Goal: Task Accomplishment & Management: Complete application form

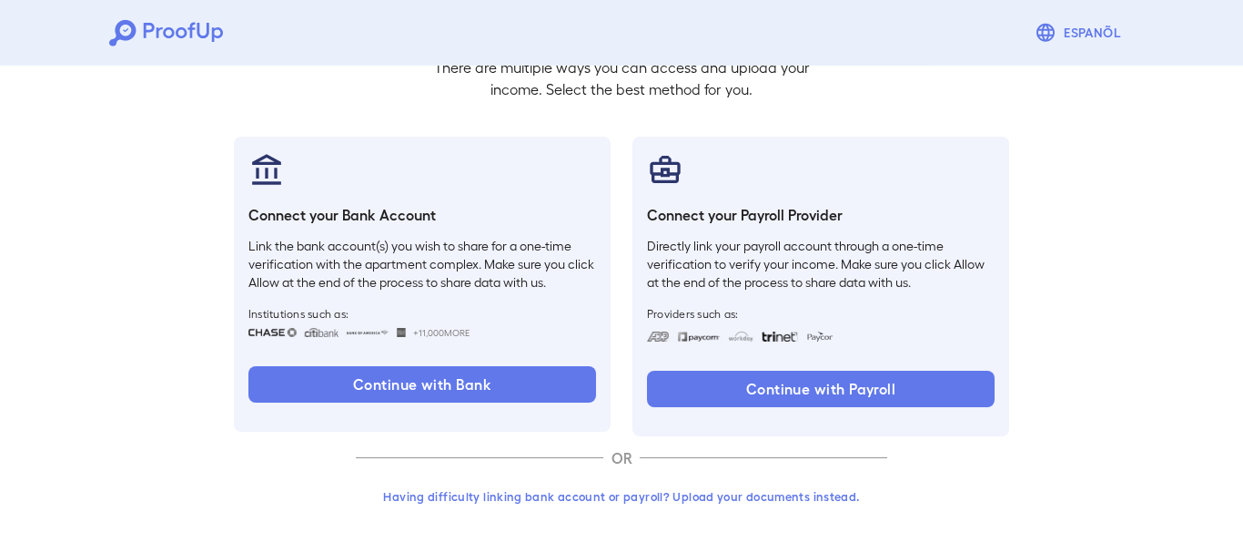
scroll to position [143, 0]
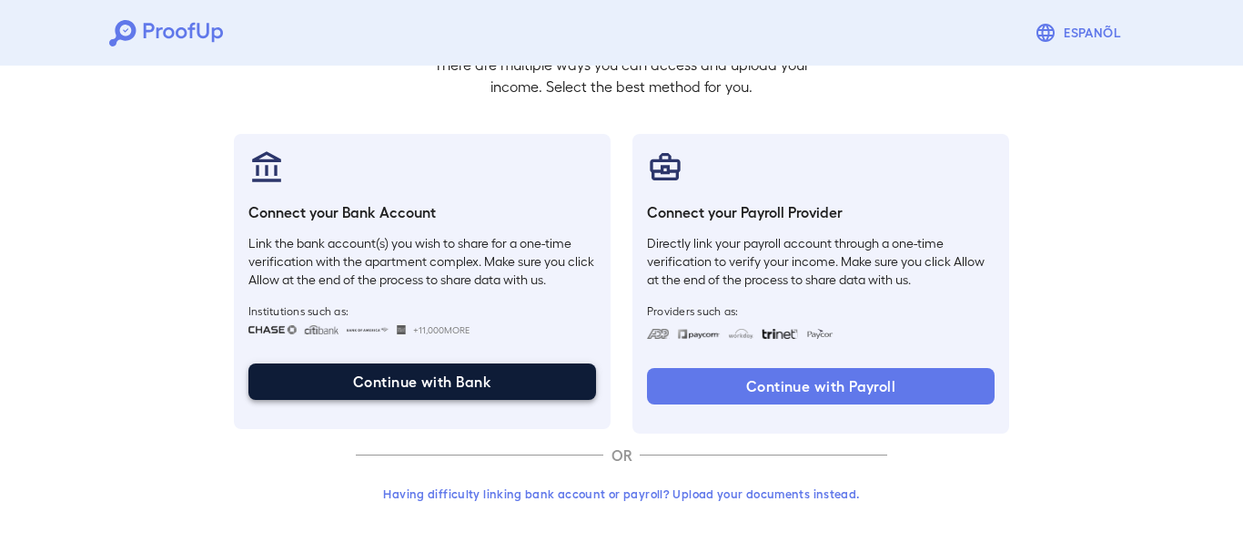
click at [437, 371] on button "Continue with Bank" at bounding box center [422, 381] width 348 height 36
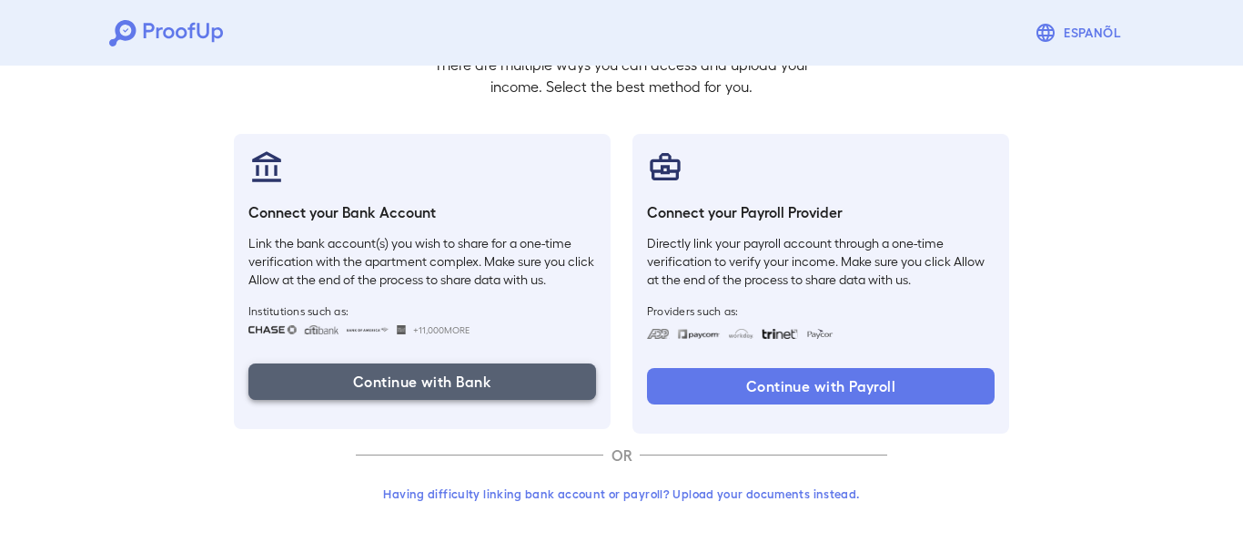
click at [454, 384] on button "Continue with Bank" at bounding box center [422, 381] width 348 height 36
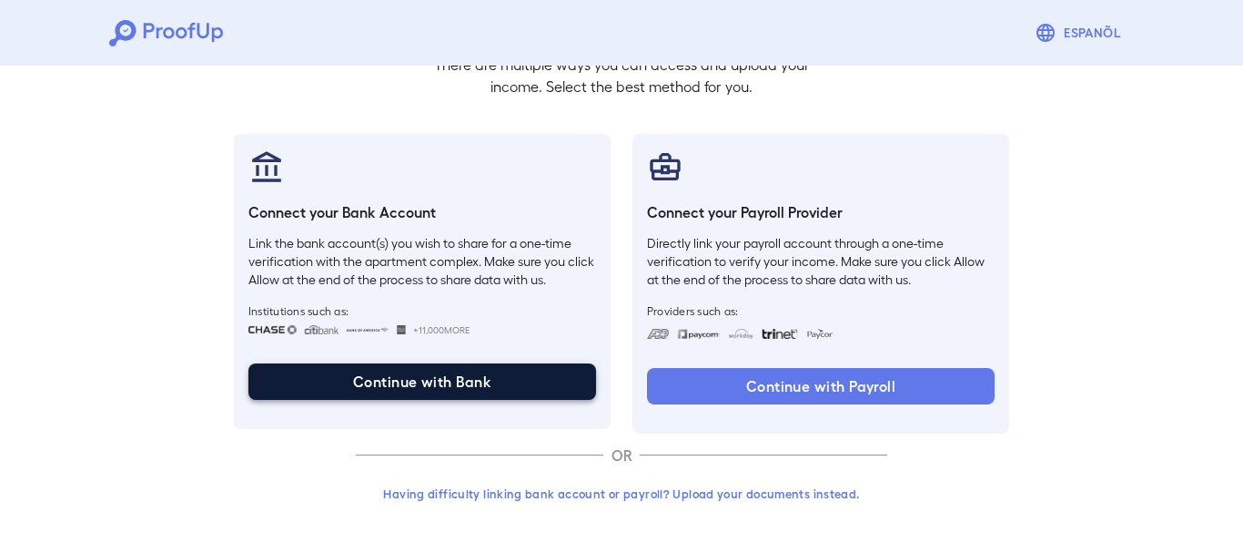
click at [467, 389] on button "Continue with Bank" at bounding box center [422, 381] width 348 height 36
click at [421, 383] on button "Continue with Bank" at bounding box center [422, 381] width 348 height 36
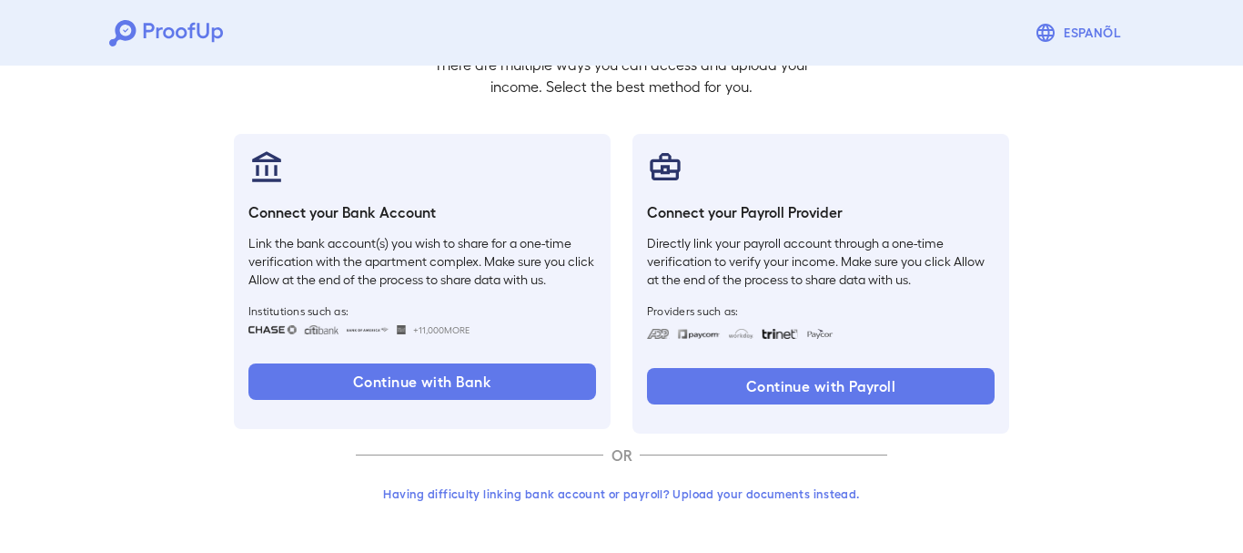
click at [492, 498] on button "Having difficulty linking bank account or payroll? Upload your documents instea…" at bounding box center [622, 493] width 532 height 33
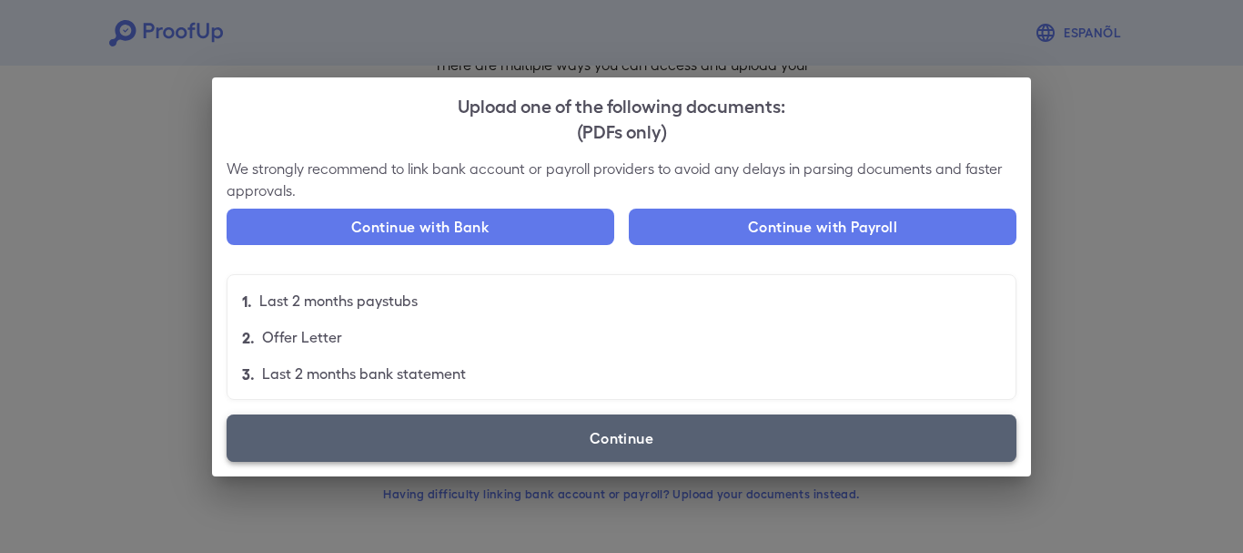
click at [633, 429] on label "Continue" at bounding box center [622, 437] width 790 height 47
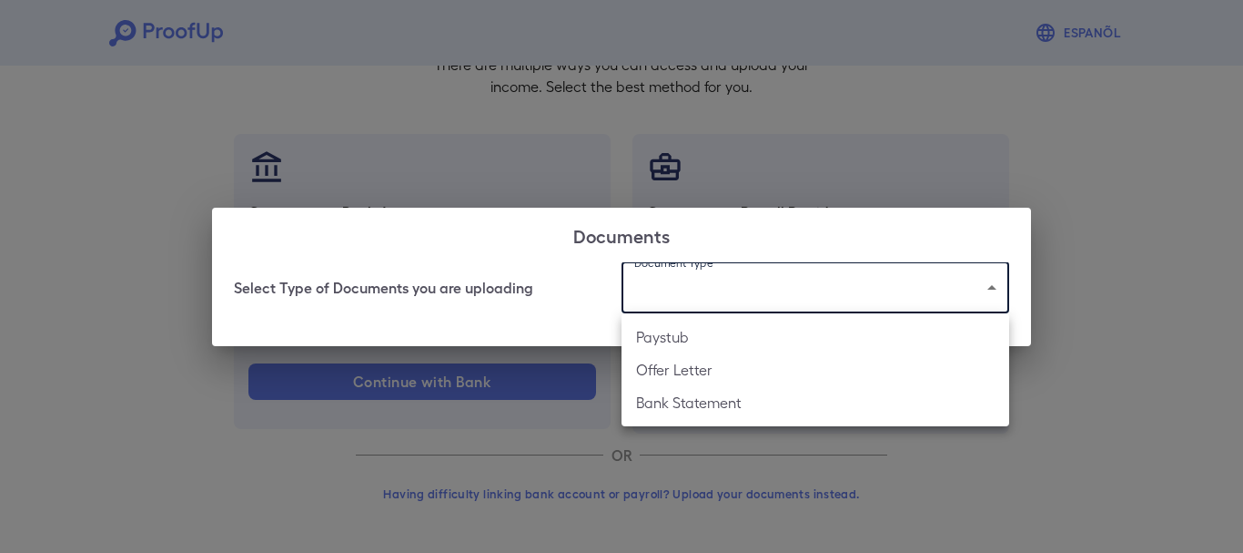
click at [990, 292] on body "Espanõl Go back How Would You Like to Verify Your Income? There are multiple wa…" at bounding box center [621, 204] width 1243 height 695
click at [686, 399] on li "Bank Statement" at bounding box center [816, 402] width 388 height 33
type input "**********"
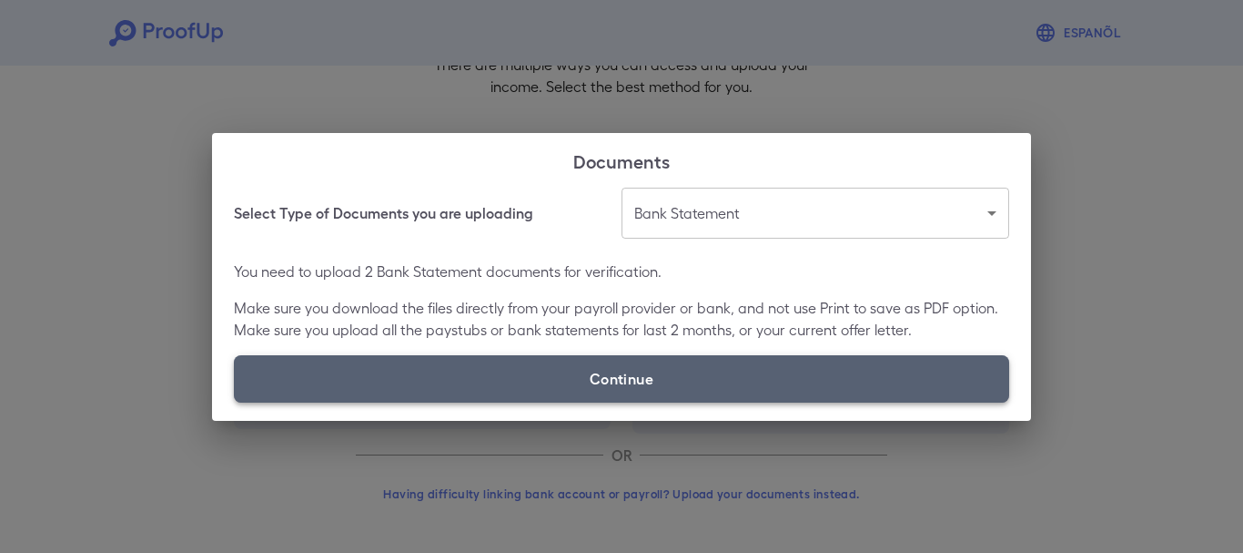
click at [622, 373] on label "Continue" at bounding box center [622, 378] width 776 height 47
click at [235, 401] on input "Continue" at bounding box center [234, 401] width 1 height 1
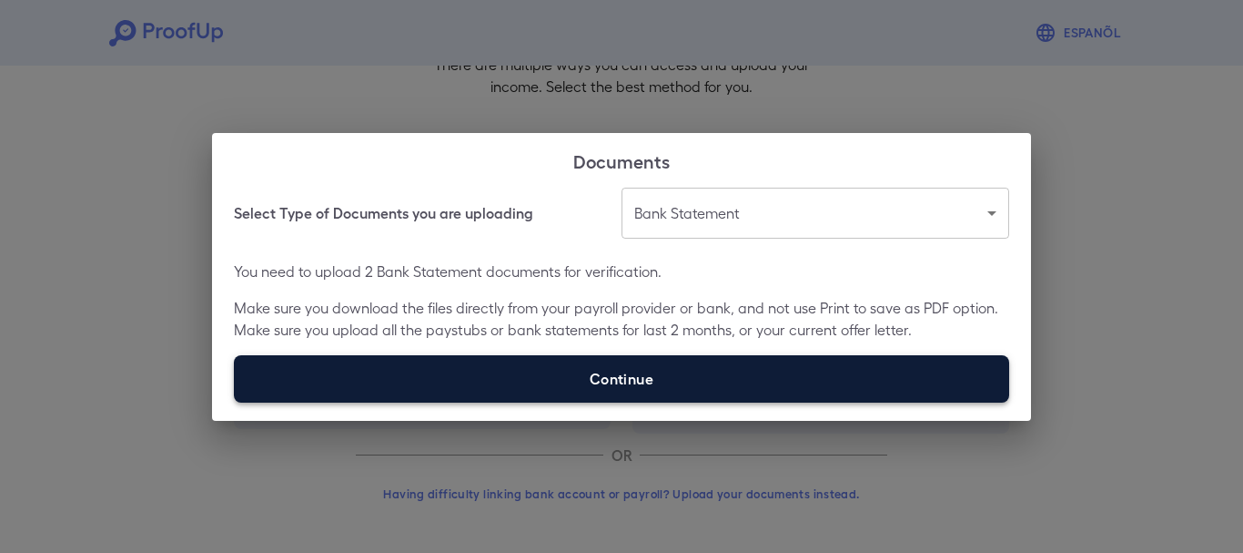
type input "**********"
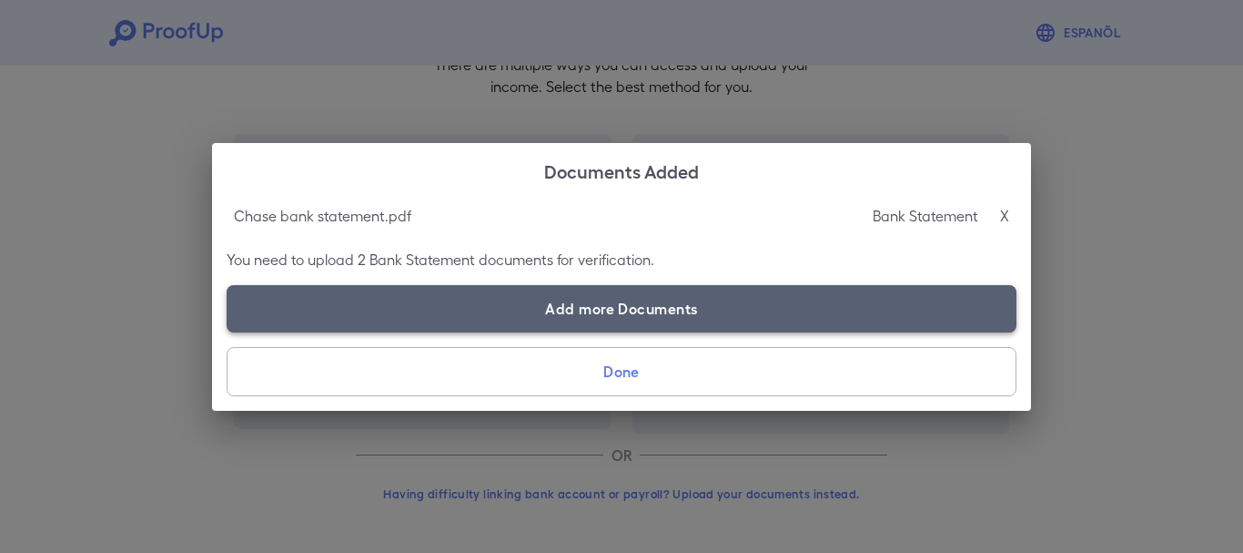
click at [597, 312] on label "Add more Documents" at bounding box center [622, 308] width 790 height 47
click at [228, 331] on input "Add more Documents" at bounding box center [227, 331] width 1 height 1
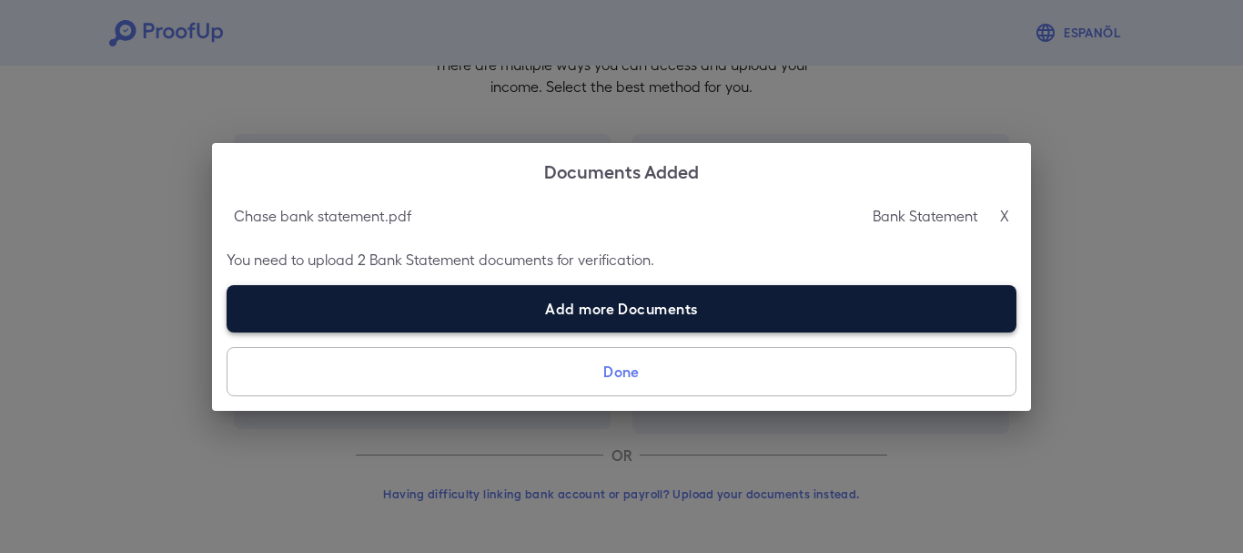
type input "**********"
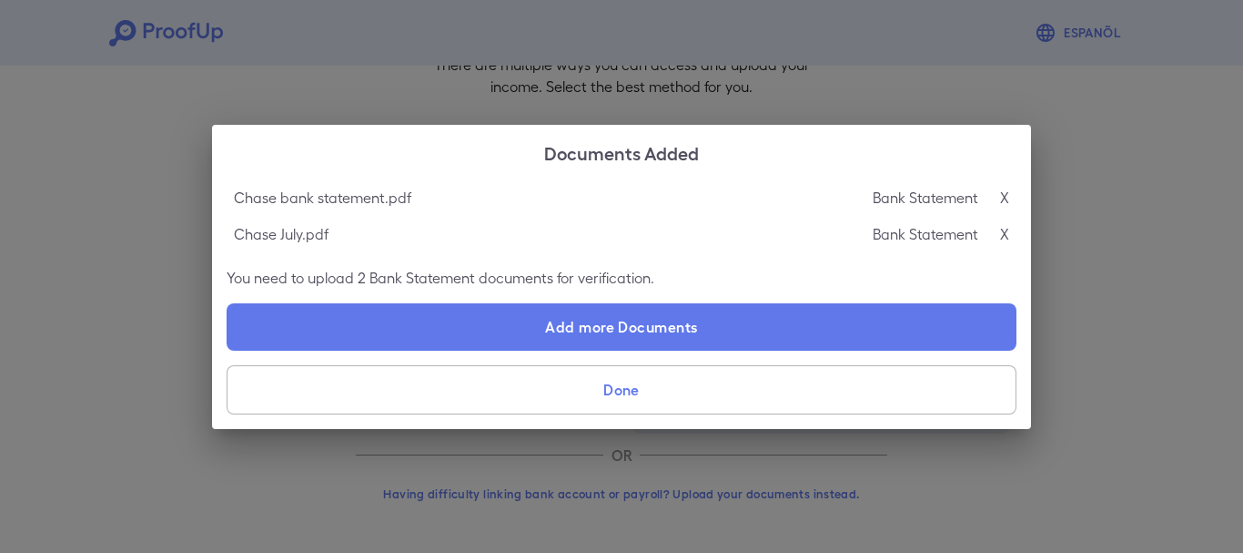
click at [615, 382] on button "Done" at bounding box center [622, 389] width 790 height 49
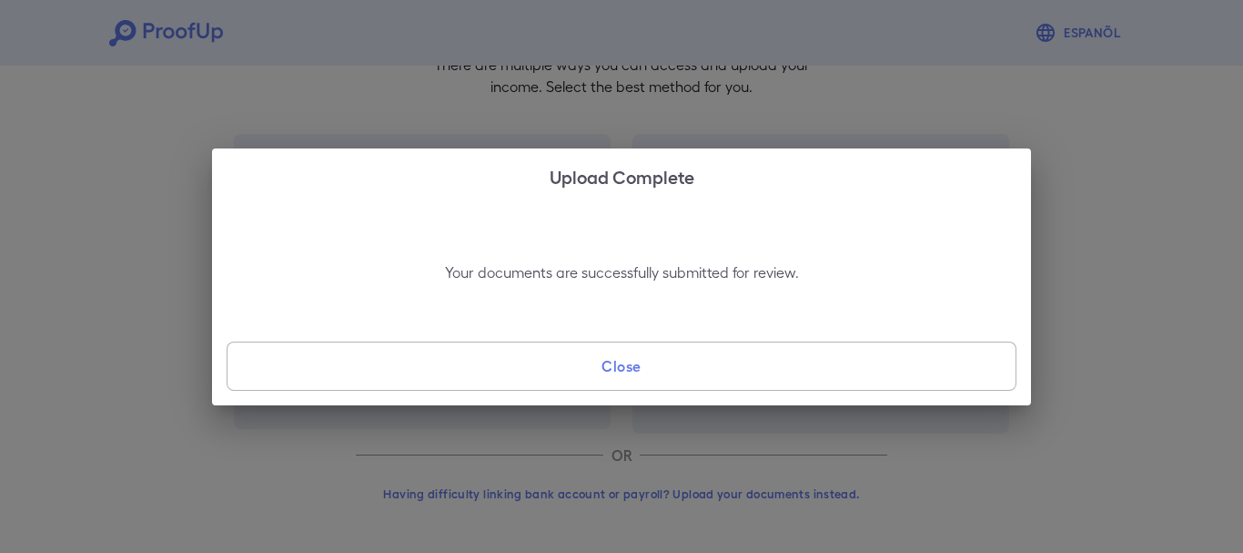
click at [620, 363] on button "Close" at bounding box center [622, 365] width 790 height 49
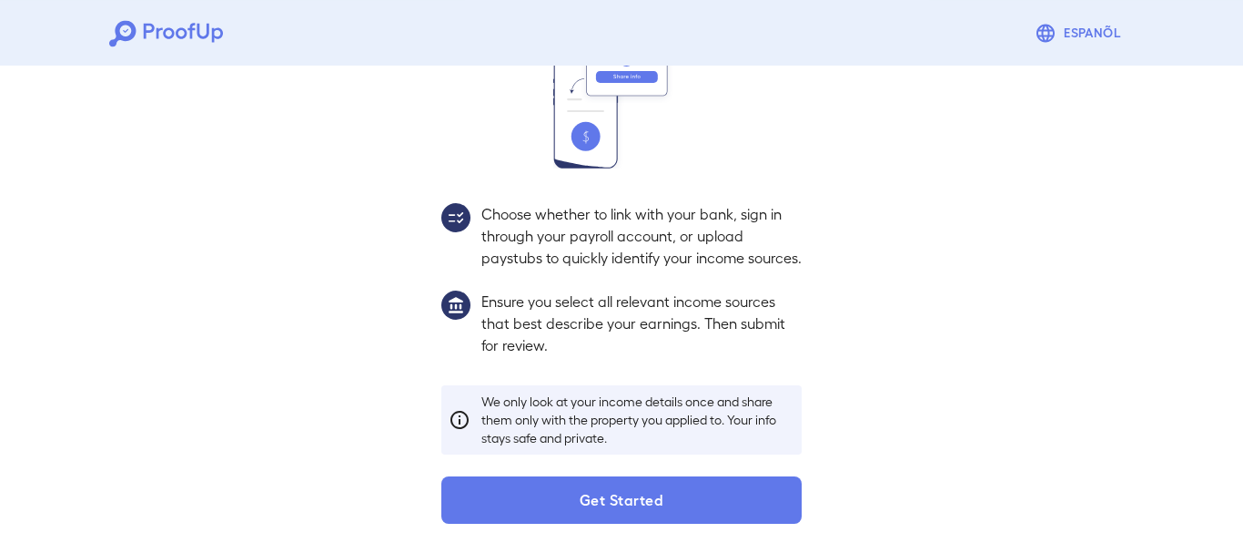
scroll to position [246, 0]
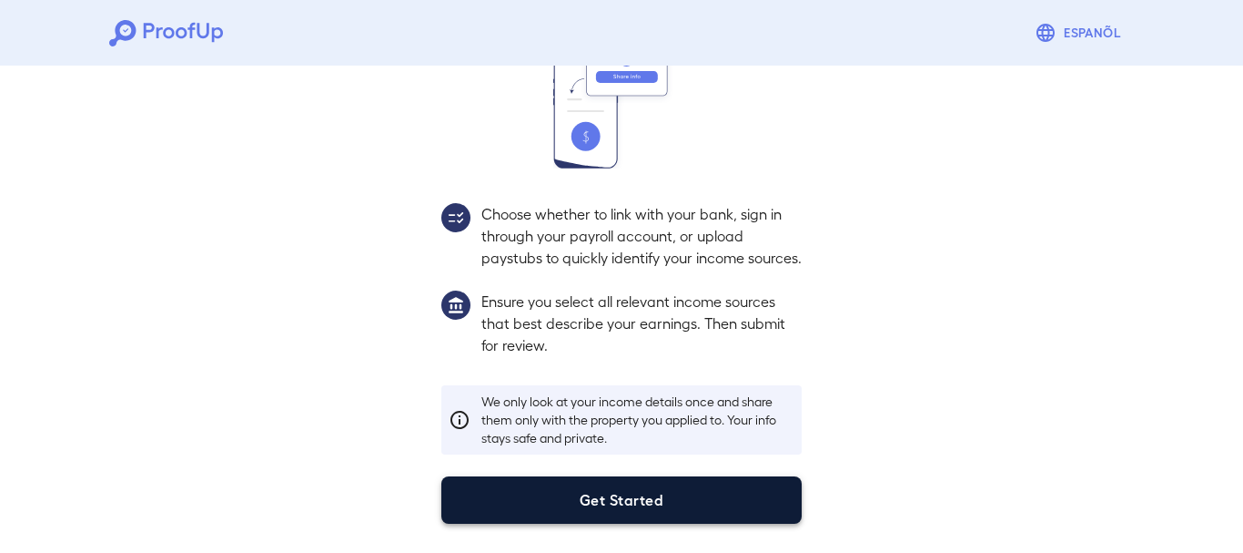
click at [644, 487] on button "Get Started" at bounding box center [621, 499] width 360 height 47
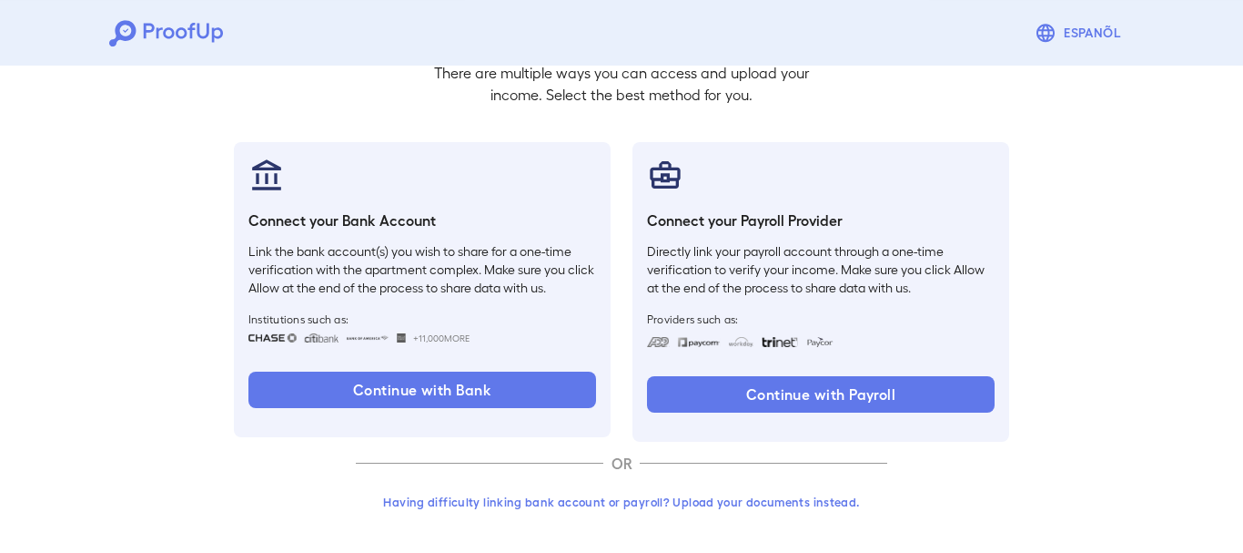
scroll to position [143, 0]
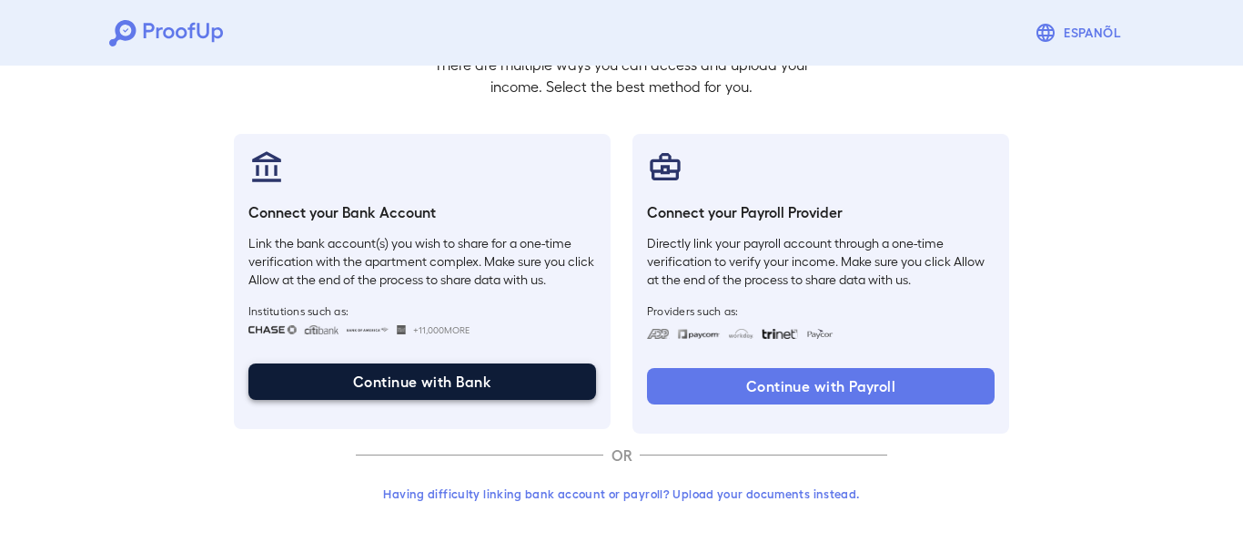
click at [459, 385] on button "Continue with Bank" at bounding box center [422, 381] width 348 height 36
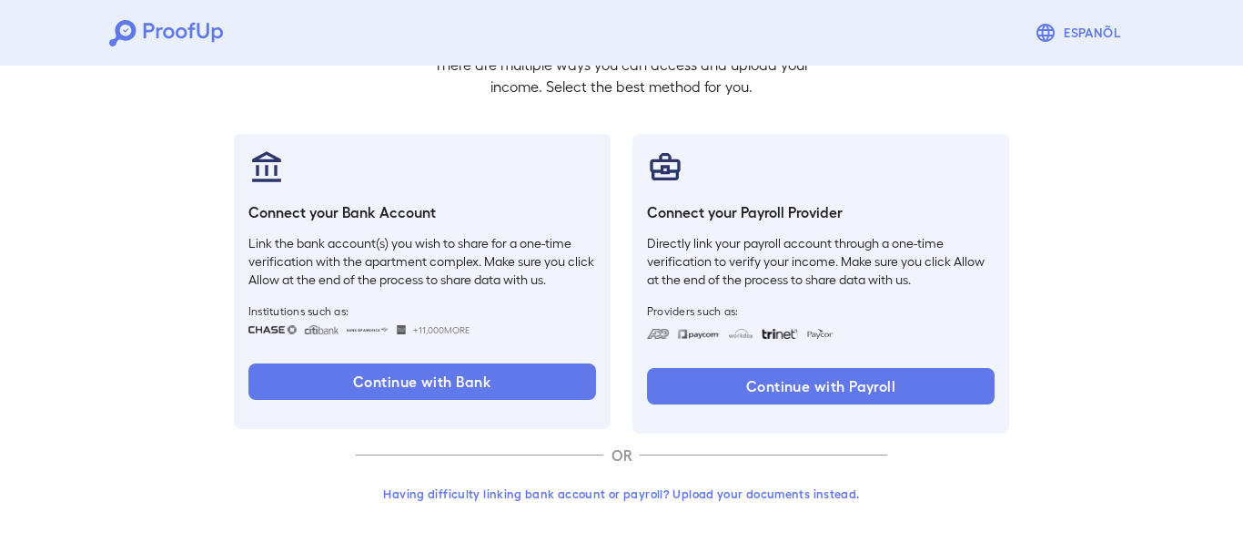
click at [657, 492] on button "Having difficulty linking bank account or payroll? Upload your documents instea…" at bounding box center [622, 493] width 532 height 33
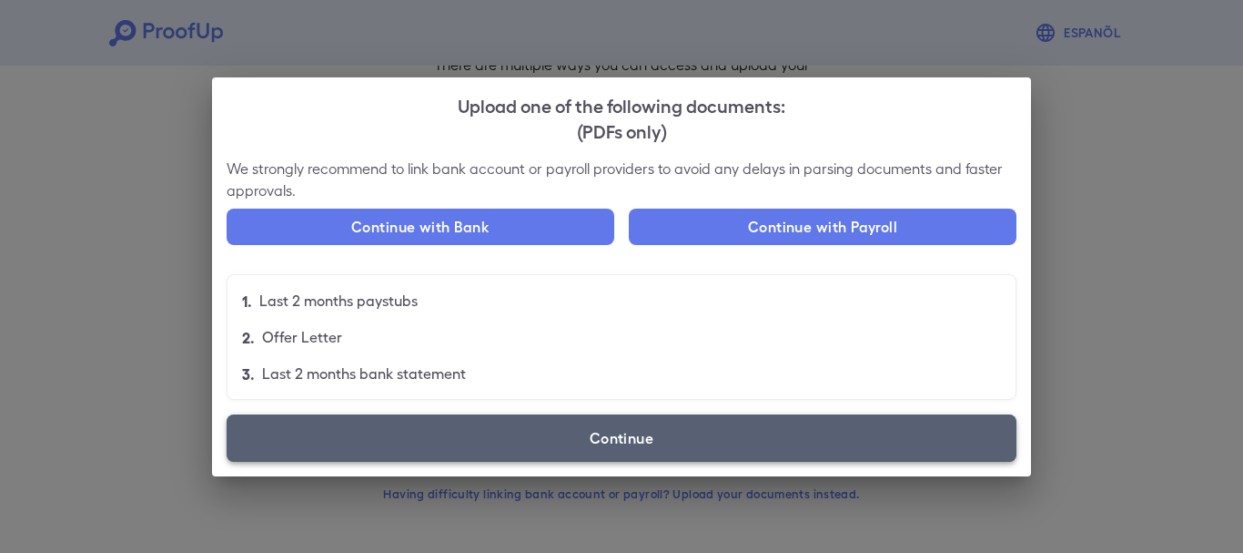
click at [716, 444] on label "Continue" at bounding box center [622, 437] width 790 height 47
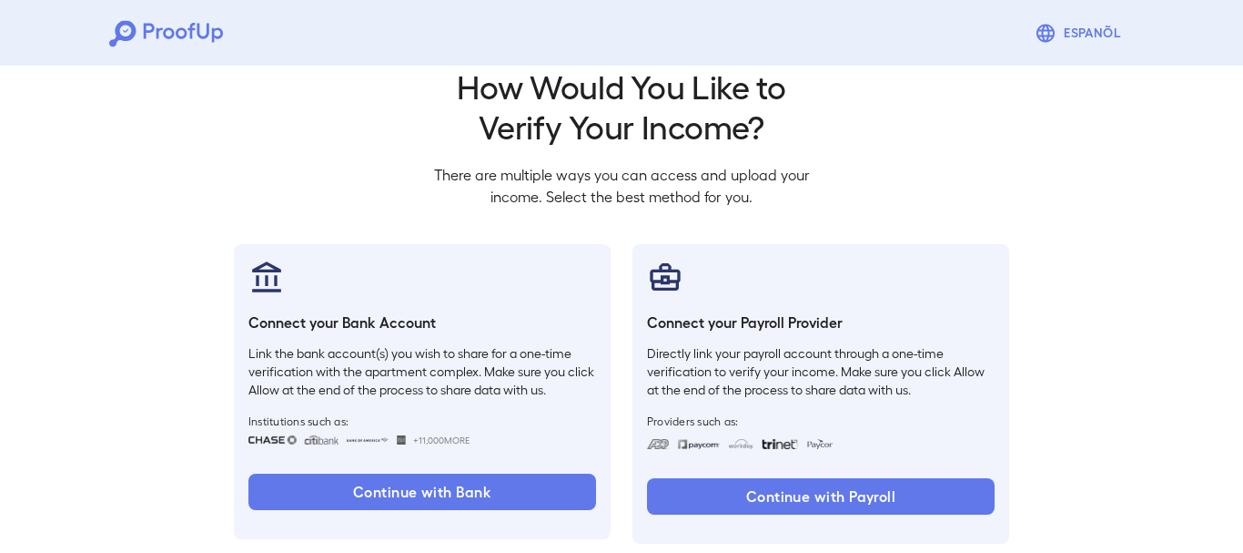
scroll to position [0, 0]
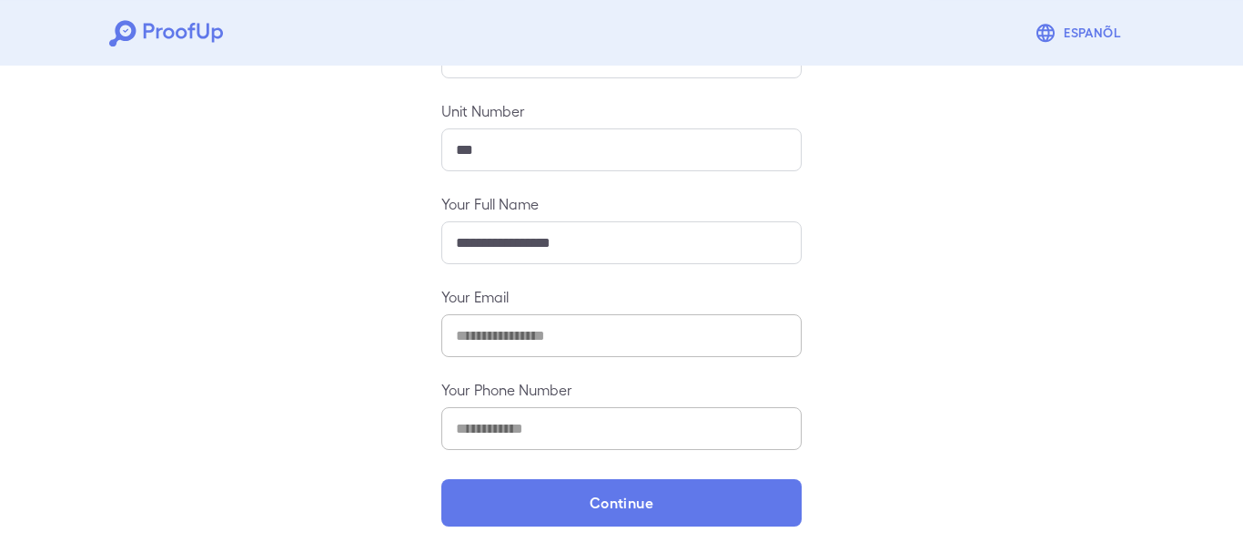
scroll to position [272, 0]
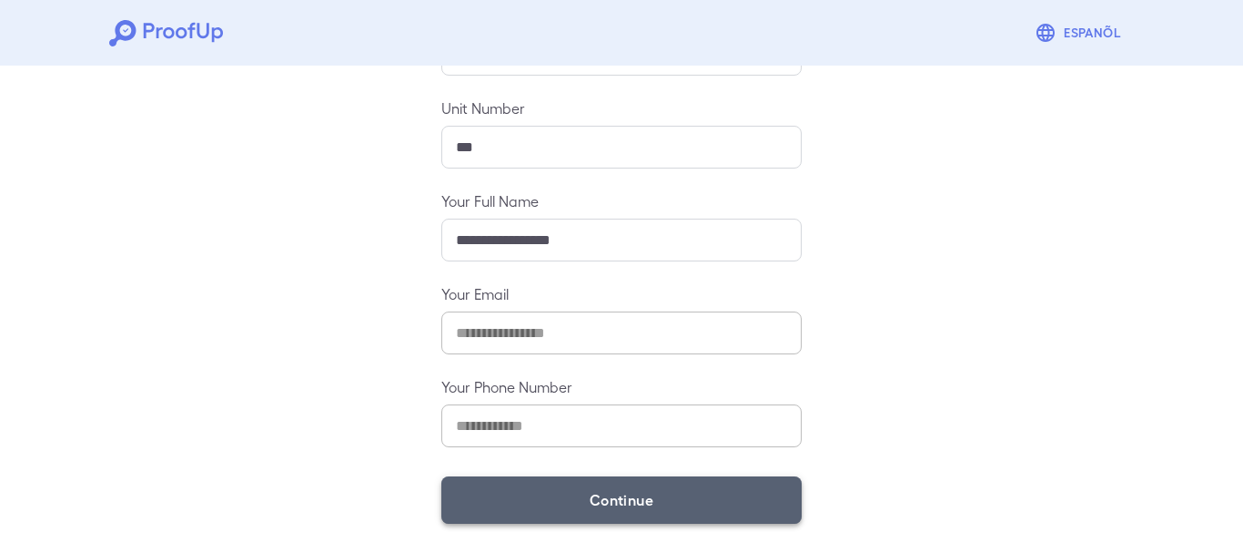
click at [624, 503] on button "Continue" at bounding box center [621, 499] width 360 height 47
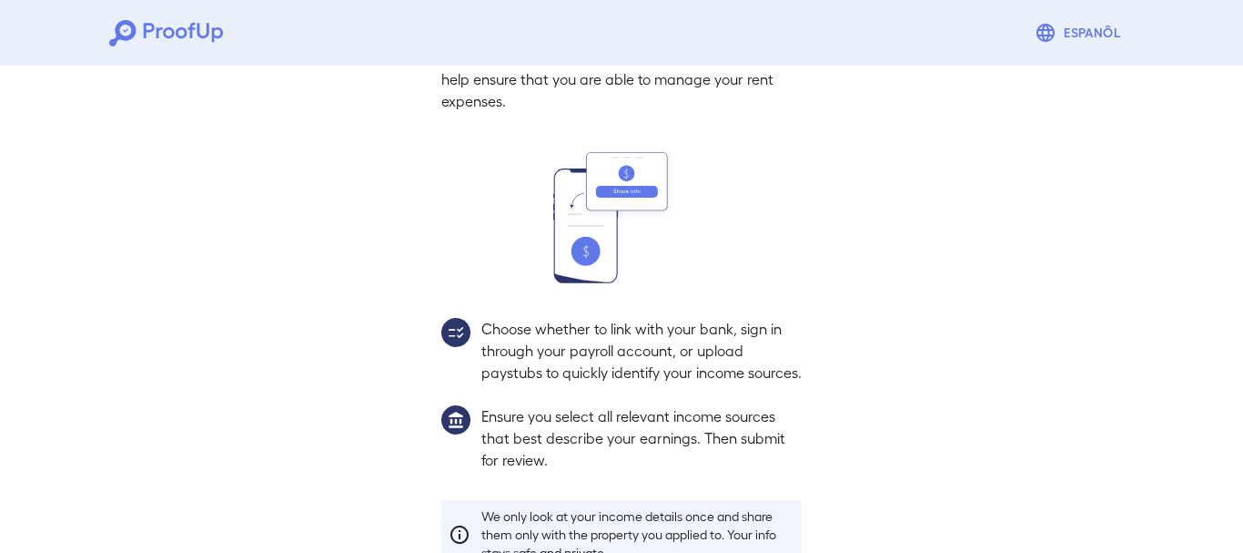
scroll to position [246, 0]
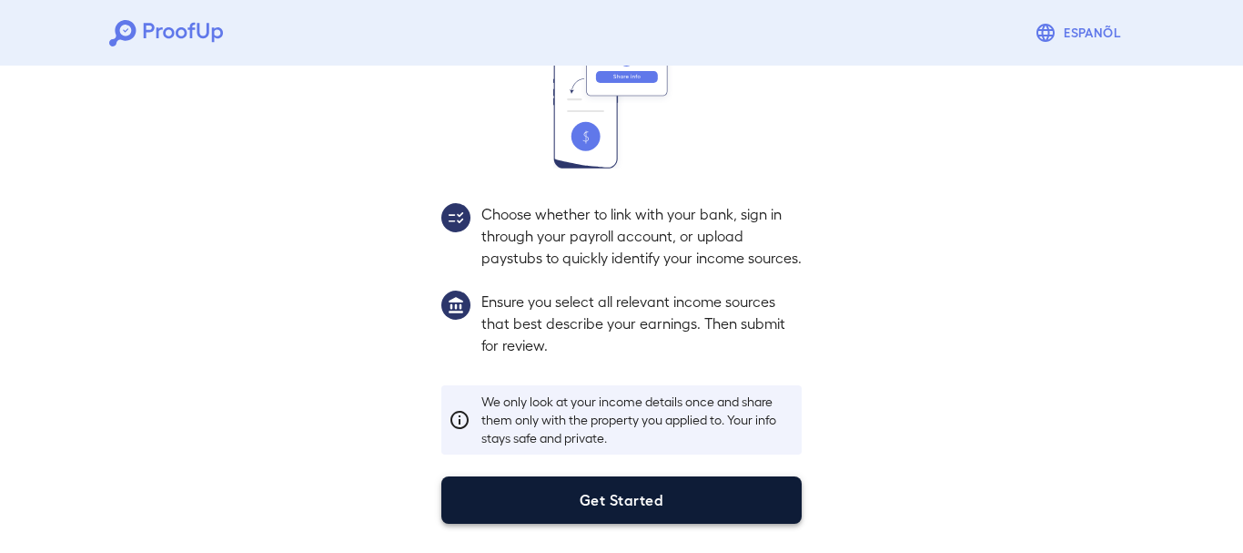
click at [645, 498] on button "Get Started" at bounding box center [621, 499] width 360 height 47
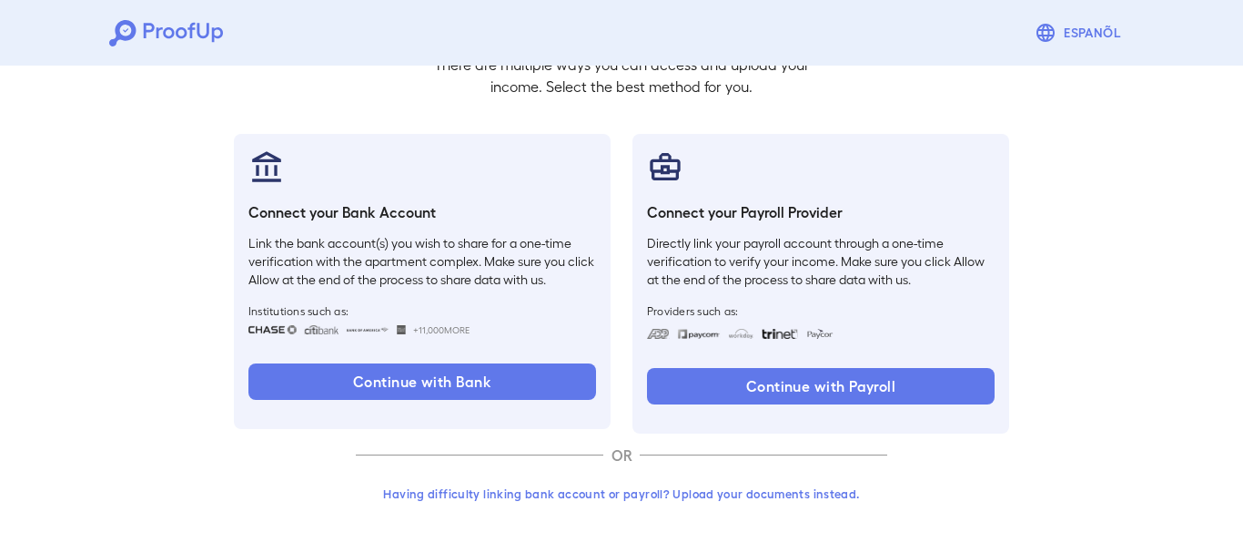
scroll to position [143, 0]
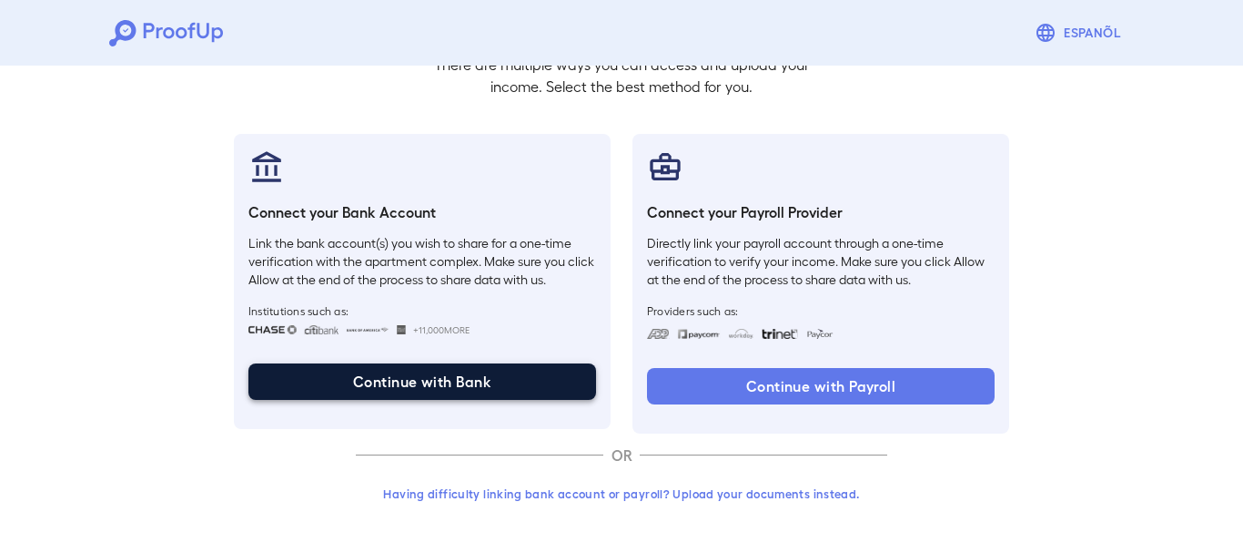
click at [473, 377] on button "Continue with Bank" at bounding box center [422, 381] width 348 height 36
